Goal: Register for event/course

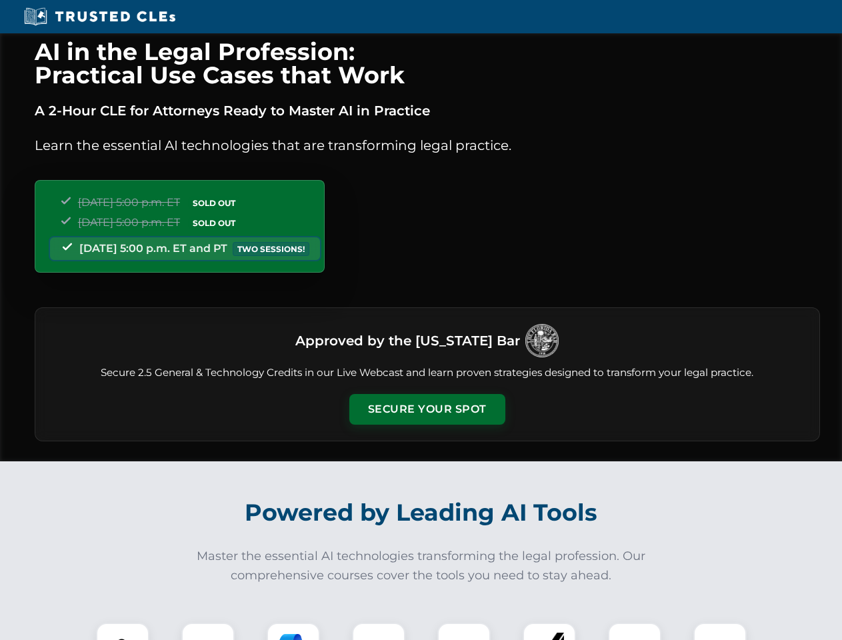
click at [427, 409] on button "Secure Your Spot" at bounding box center [427, 409] width 156 height 31
click at [123, 631] on img at bounding box center [122, 649] width 39 height 39
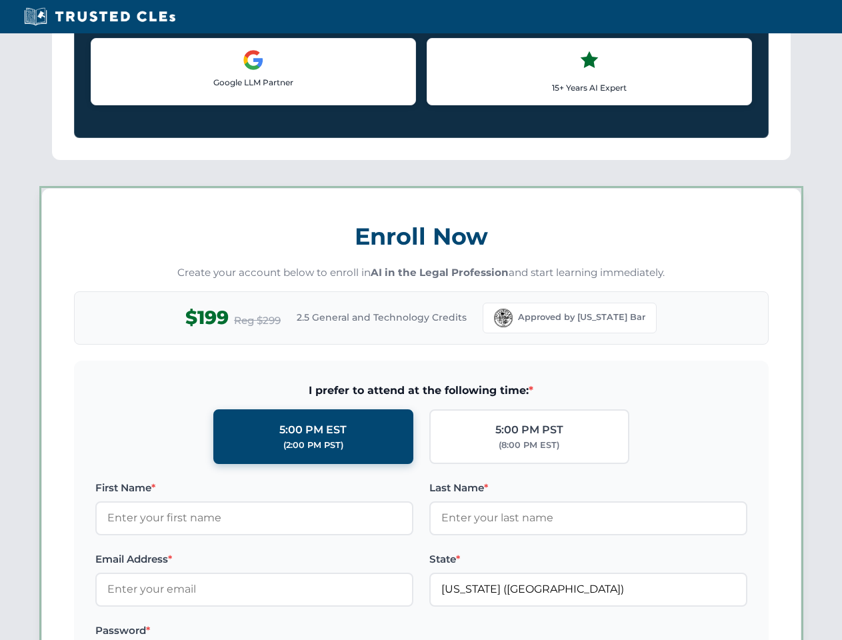
click at [293, 631] on label "Password *" at bounding box center [254, 631] width 318 height 16
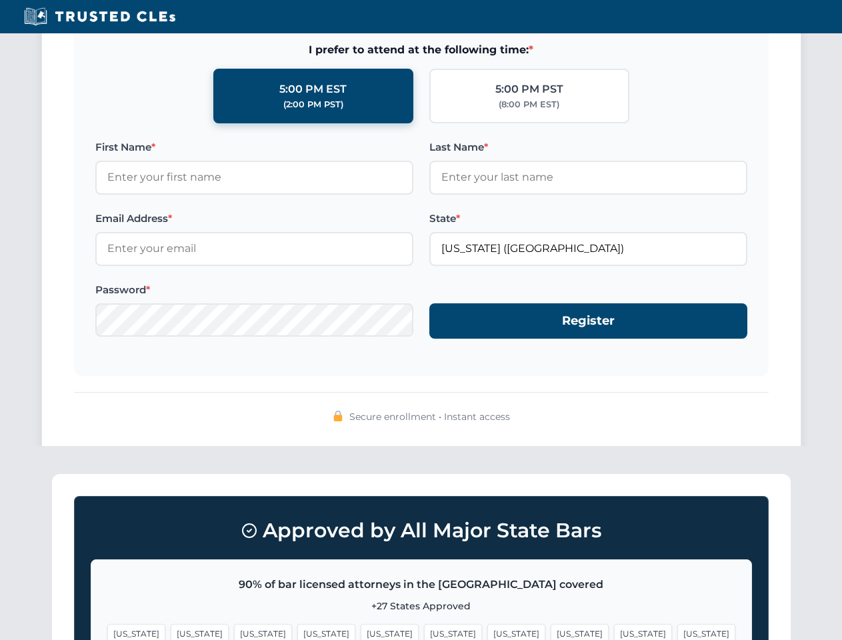
click at [614, 631] on span "[US_STATE]" at bounding box center [643, 633] width 58 height 19
